Goal: Task Accomplishment & Management: Manage account settings

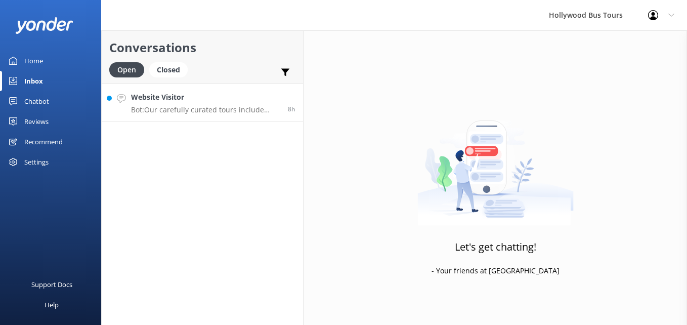
click at [186, 119] on link "Website Visitor Bot: Our carefully curated tours include scheduled stops at var…" at bounding box center [202, 103] width 201 height 38
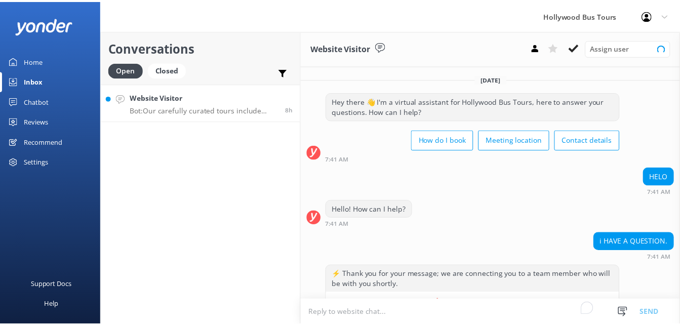
scroll to position [114, 0]
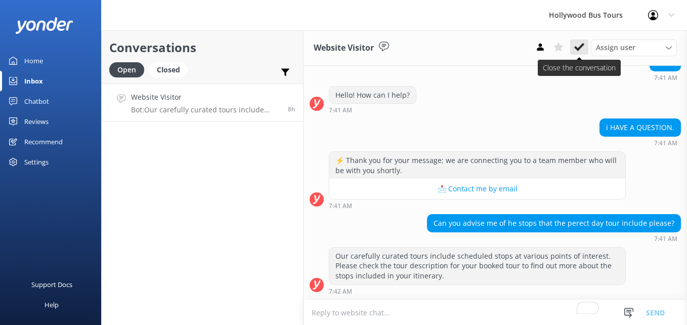
click at [582, 48] on use at bounding box center [579, 47] width 10 height 8
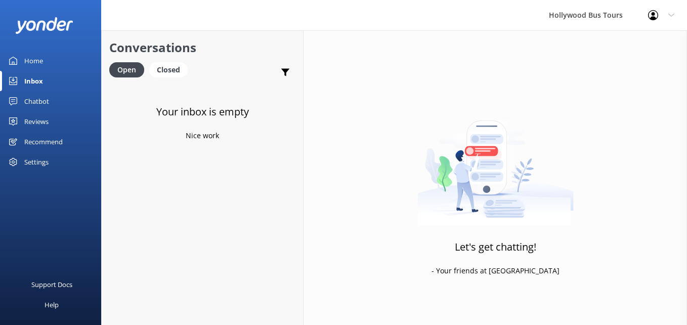
click at [29, 61] on div "Home" at bounding box center [33, 61] width 19 height 20
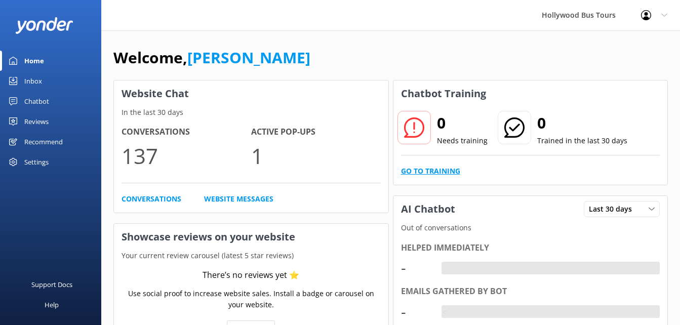
click at [442, 172] on link "Go to Training" at bounding box center [430, 170] width 59 height 11
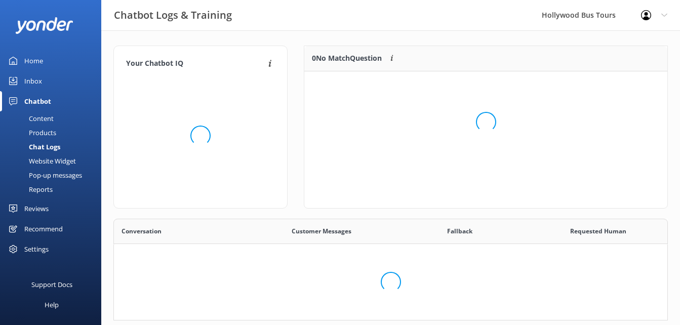
scroll to position [347, 546]
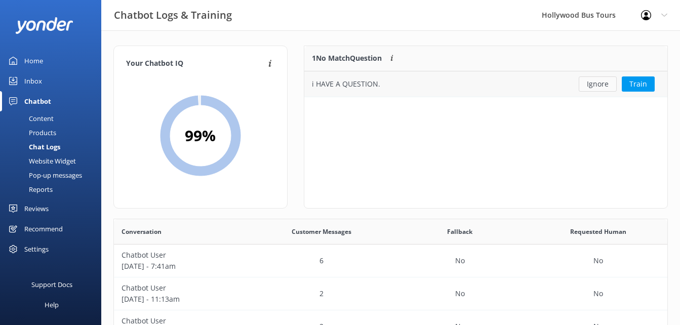
click at [593, 85] on button "Ignore" at bounding box center [597, 83] width 38 height 15
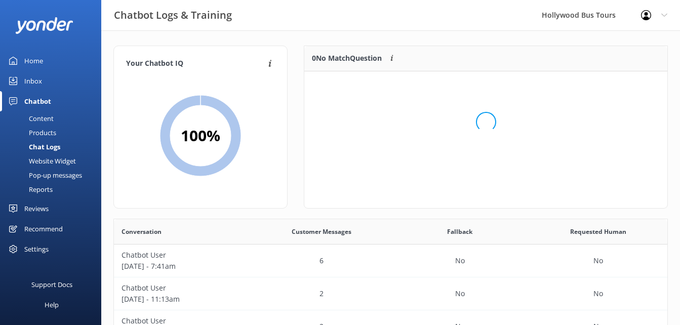
scroll to position [119, 356]
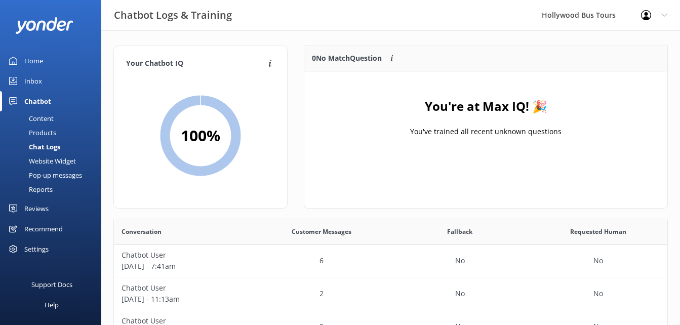
click at [52, 130] on div "Products" at bounding box center [31, 133] width 50 height 14
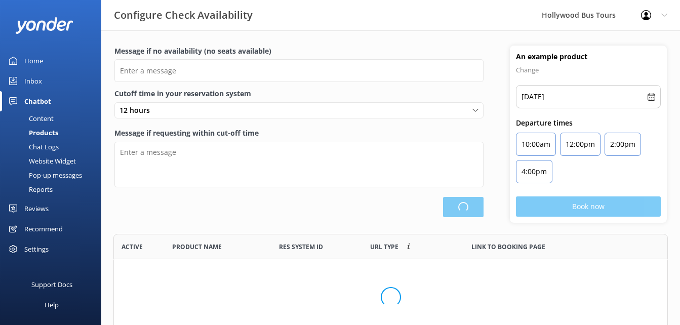
scroll to position [94, 547]
type input "There are no seats available, please check an alternative day or time"
type textarea "Please contact us to check availability and book."
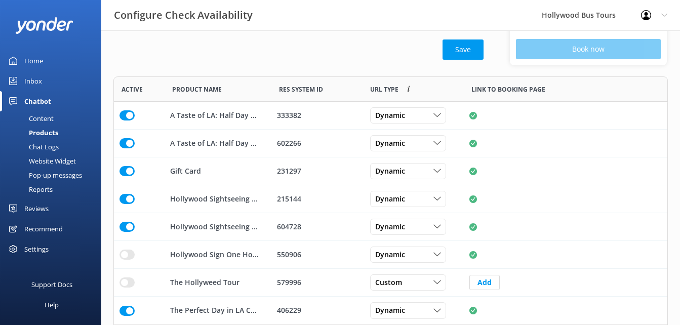
scroll to position [0, 0]
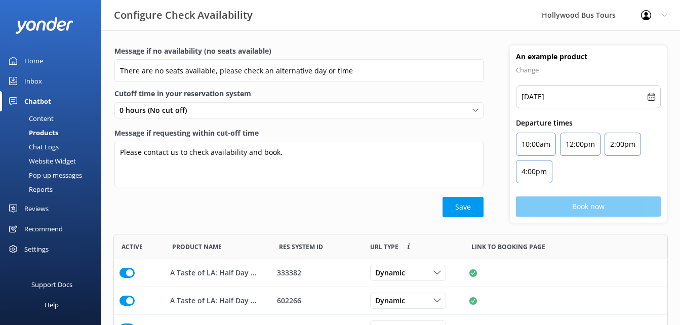
click at [42, 63] on div "Home" at bounding box center [33, 61] width 19 height 20
